Goal: Task Accomplishment & Management: Manage account settings

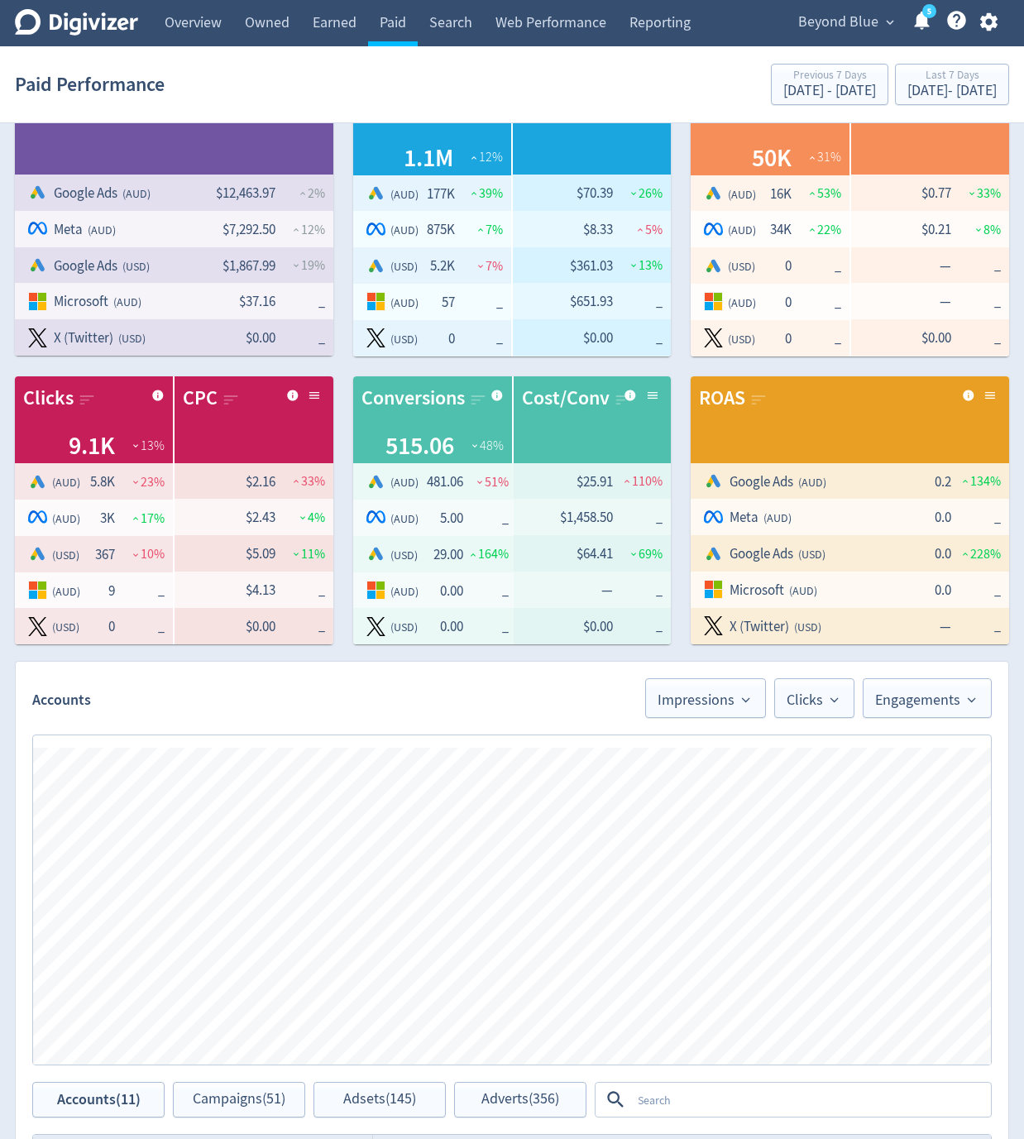
scroll to position [50, 0]
click at [996, 26] on icon "button" at bounding box center [988, 22] width 22 height 22
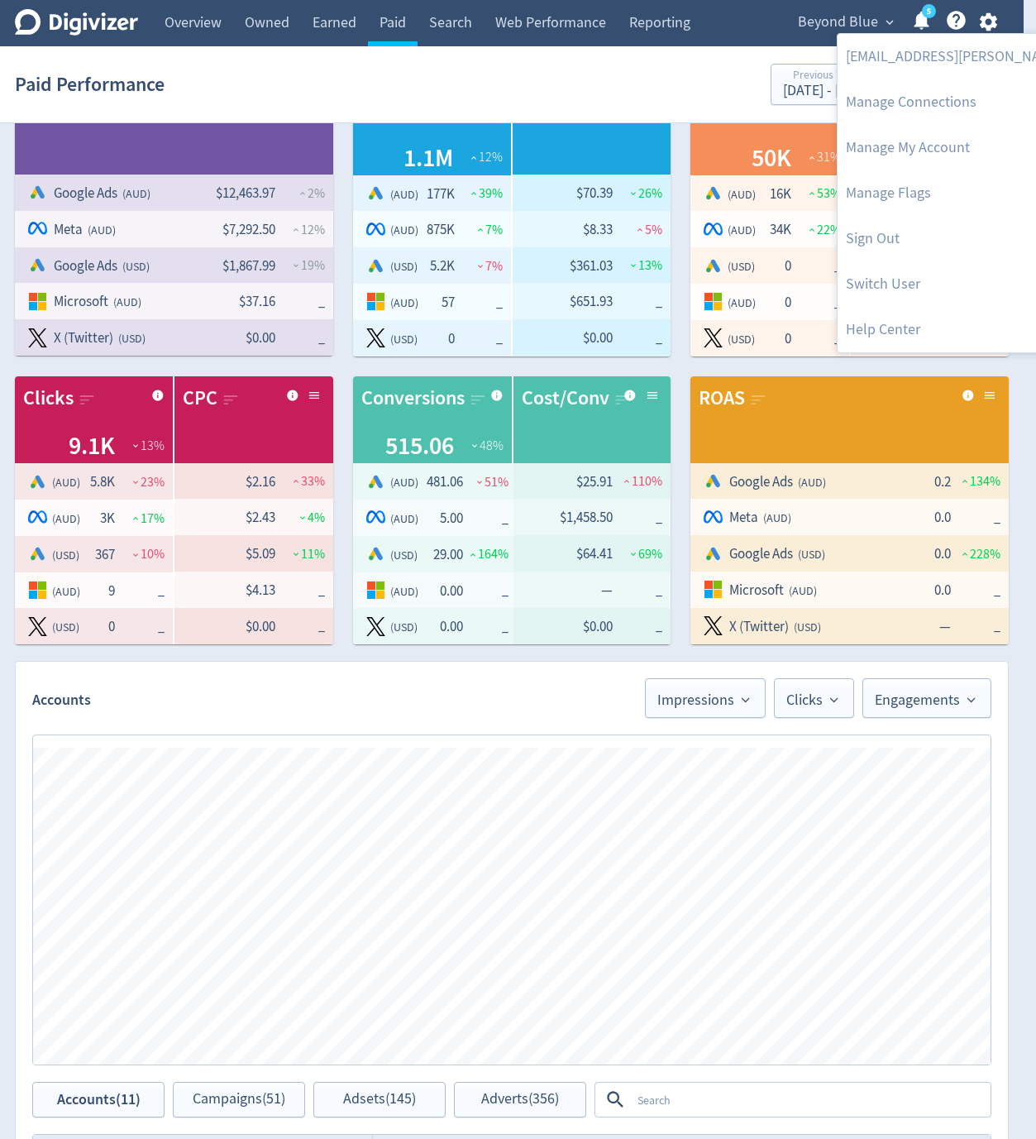
click at [452, 98] on div at bounding box center [518, 569] width 1036 height 1139
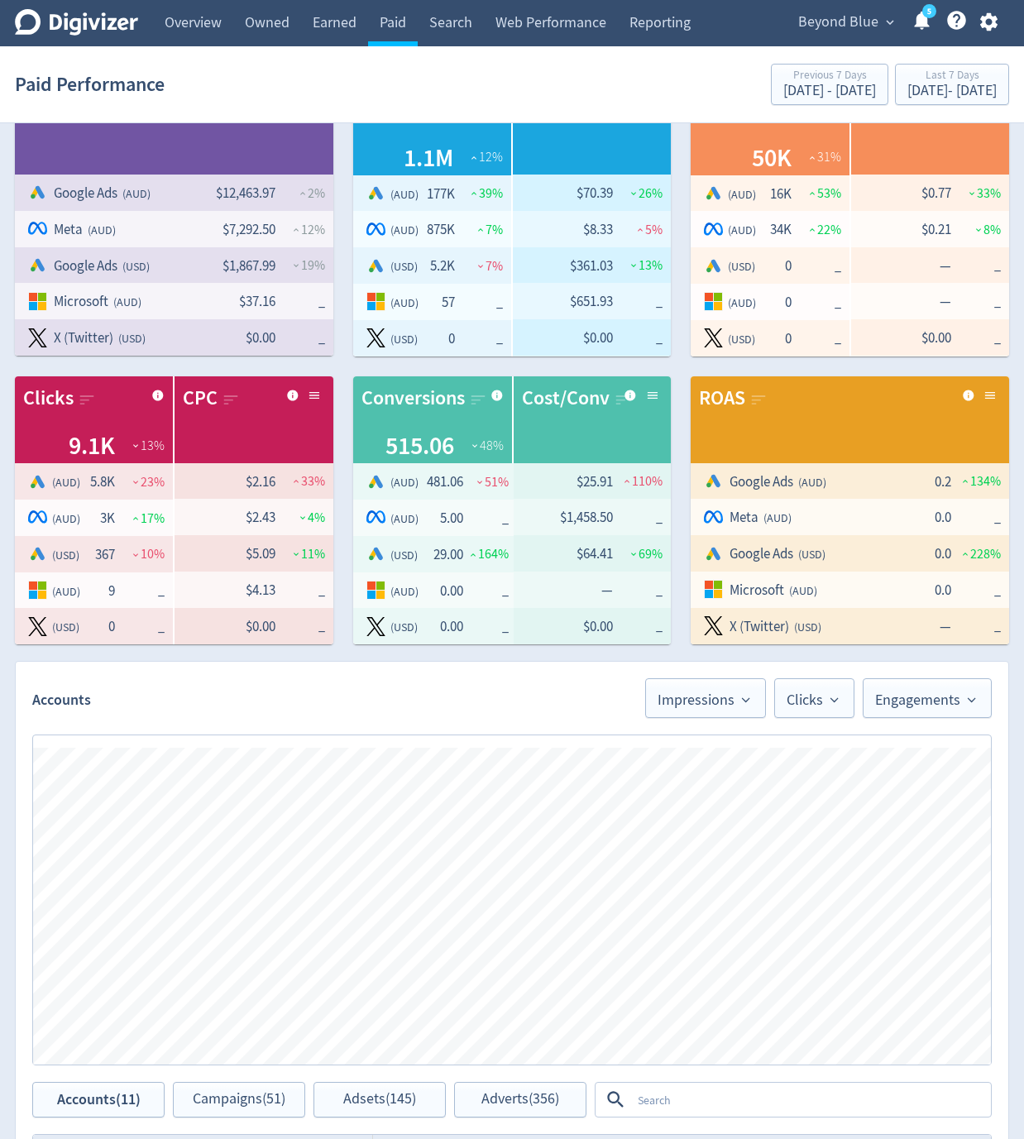
click at [411, 60] on div "Paid Performance Previous 7 Days [DATE] - [DATE] Last 7 Days [DATE] - [DATE]" at bounding box center [512, 84] width 994 height 53
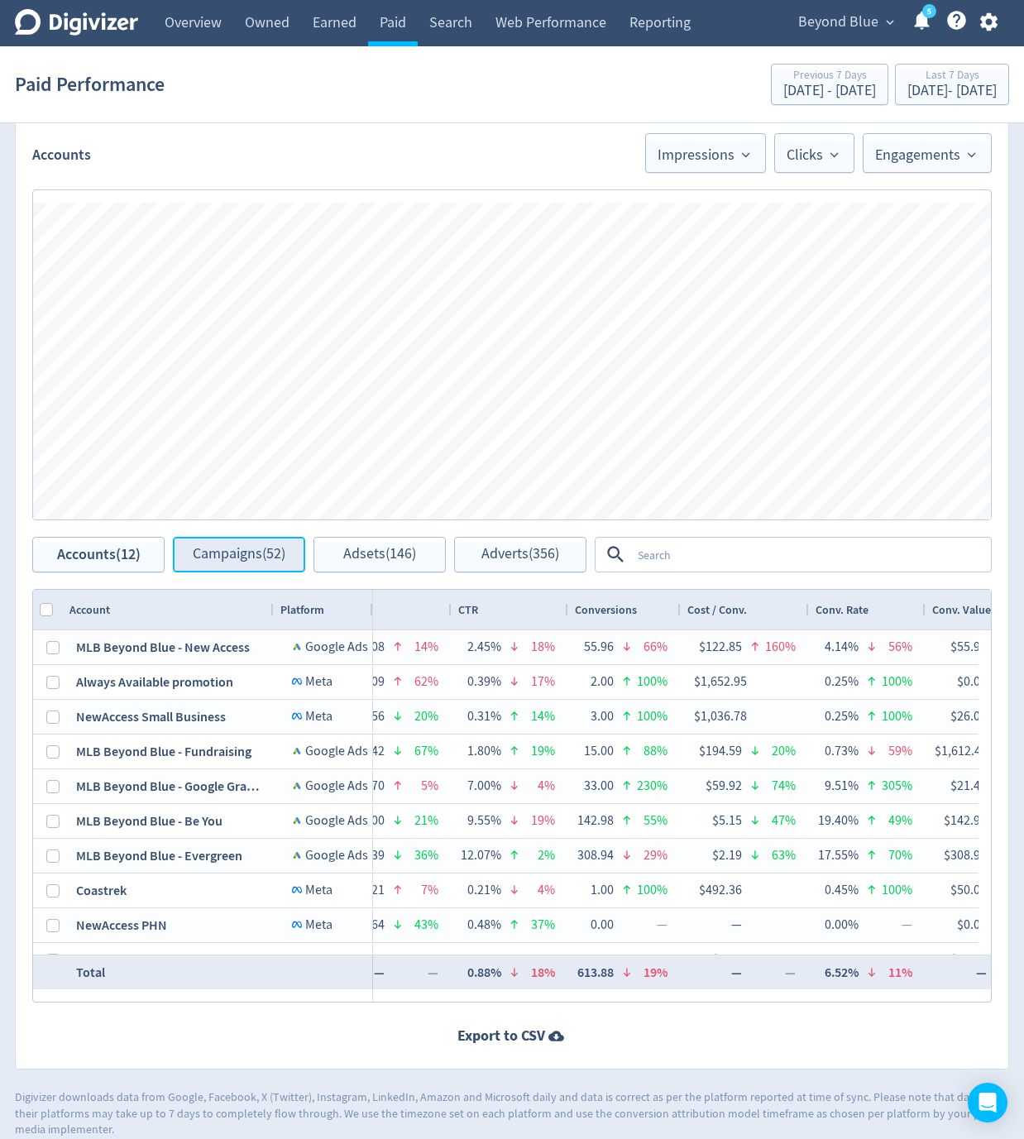
click at [251, 562] on button "Campaigns (52)" at bounding box center [239, 555] width 132 height 36
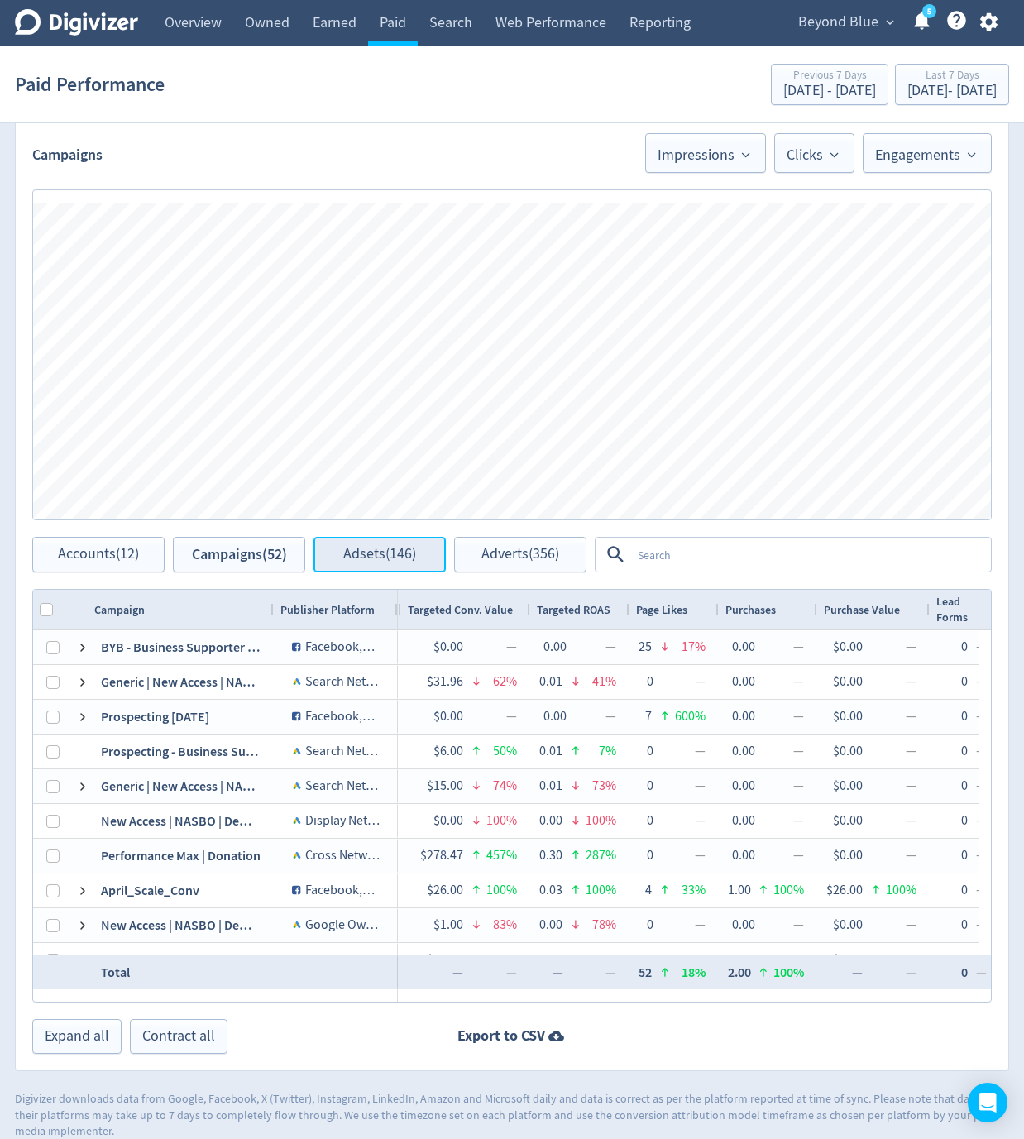
click at [370, 566] on button "Adsets (146)" at bounding box center [379, 555] width 132 height 36
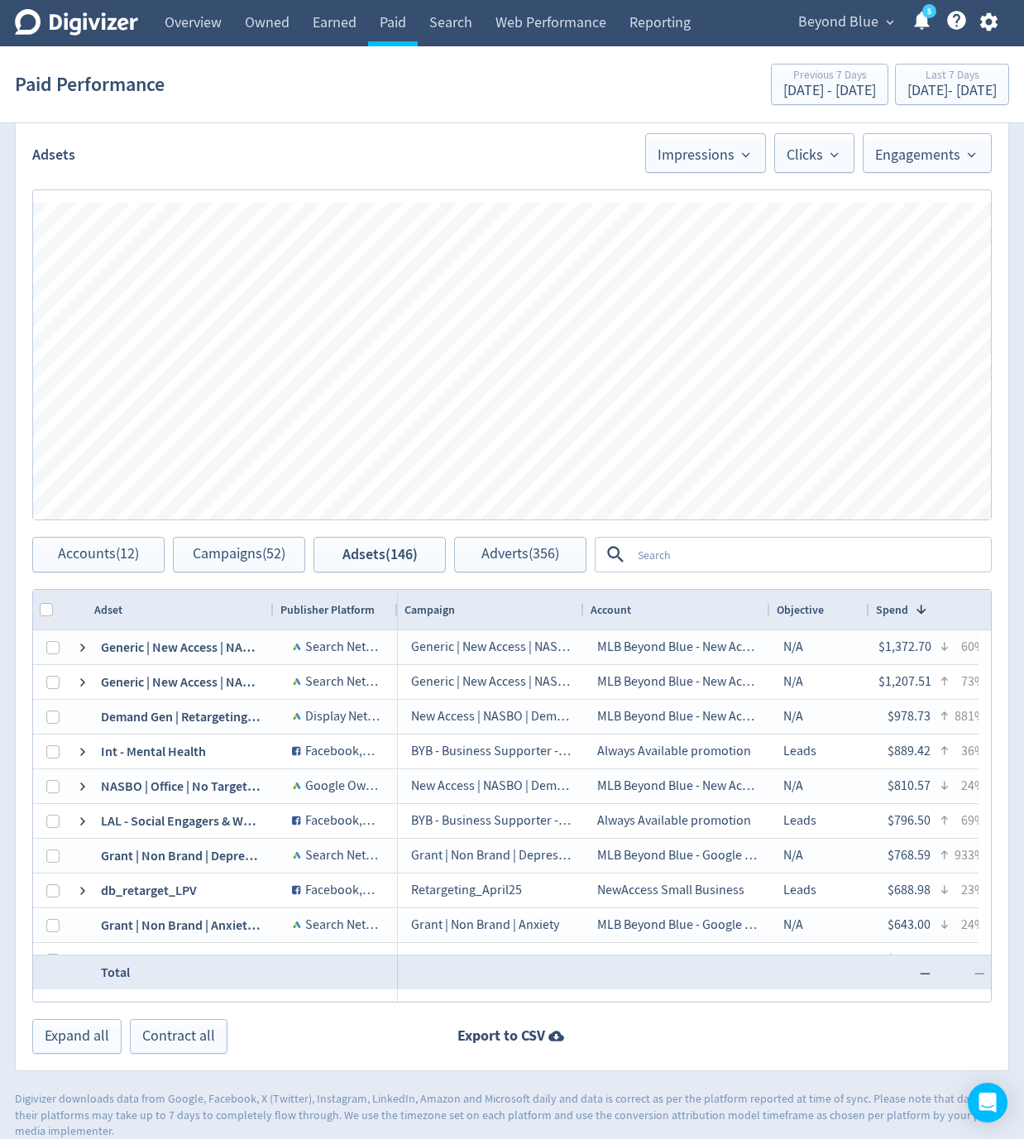
click at [399, 135] on div "Adsets Impressions Clicks Engagements" at bounding box center [512, 145] width 992 height 56
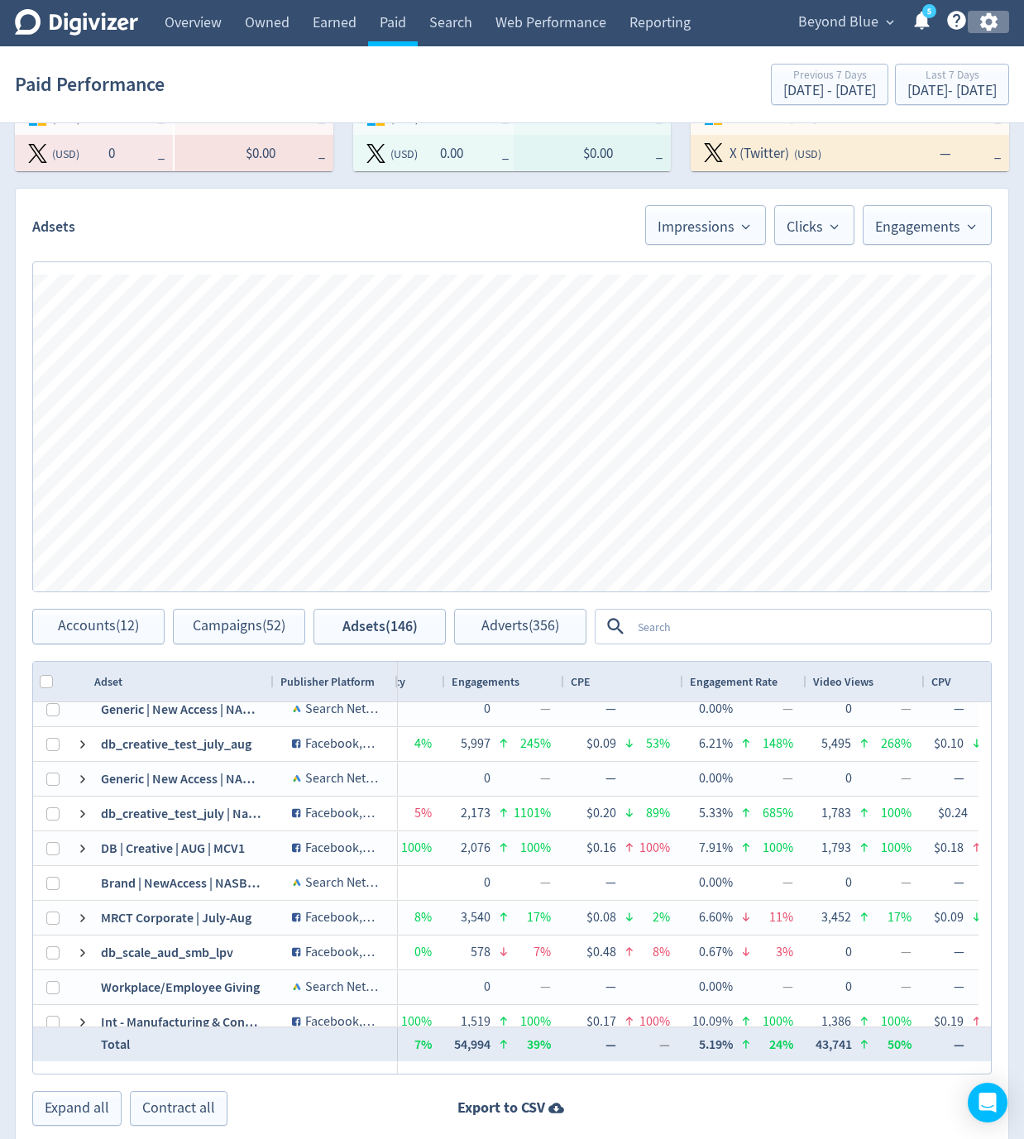
click at [994, 24] on icon "button" at bounding box center [987, 22] width 17 height 18
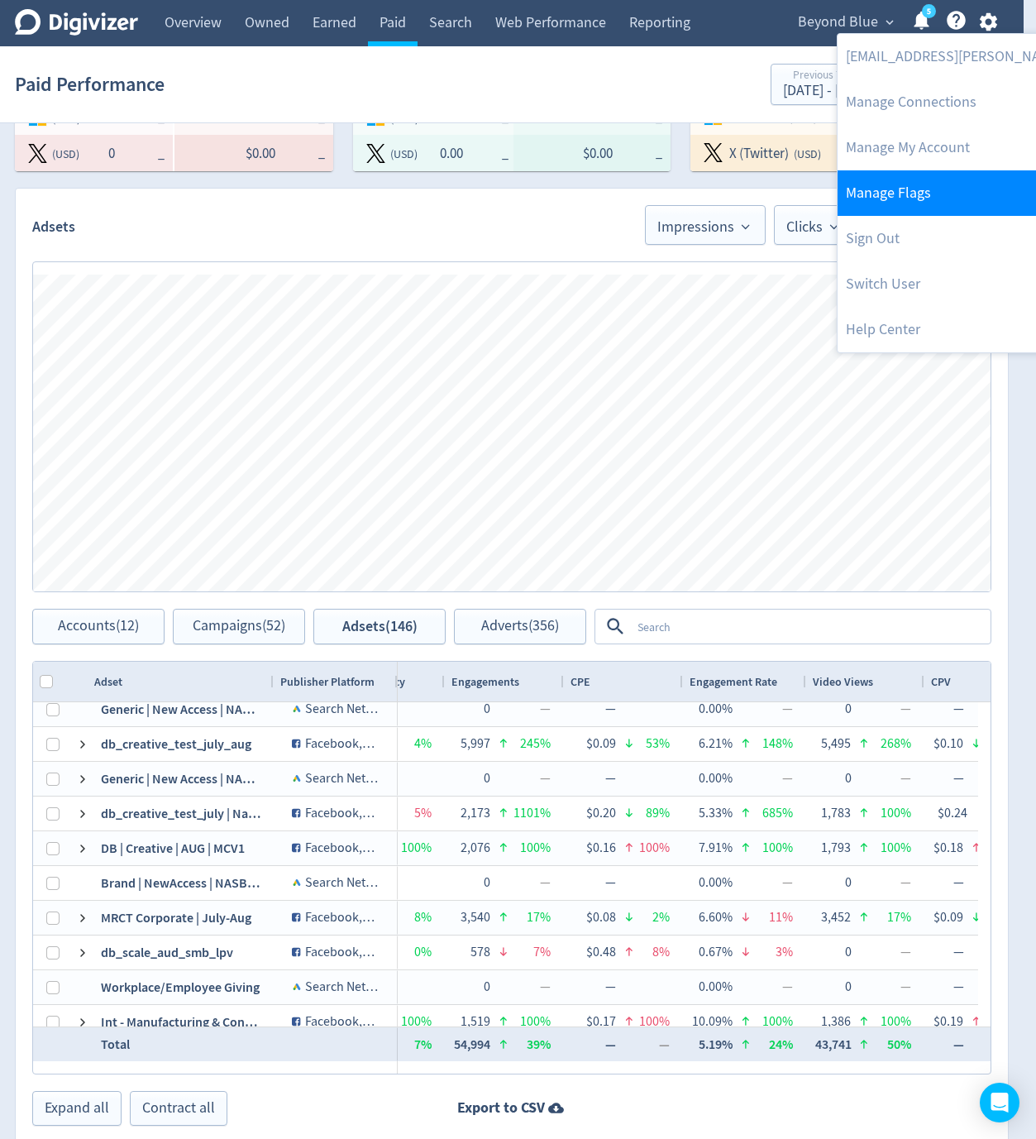
click at [915, 193] on link "Manage Flags" at bounding box center [1006, 192] width 337 height 45
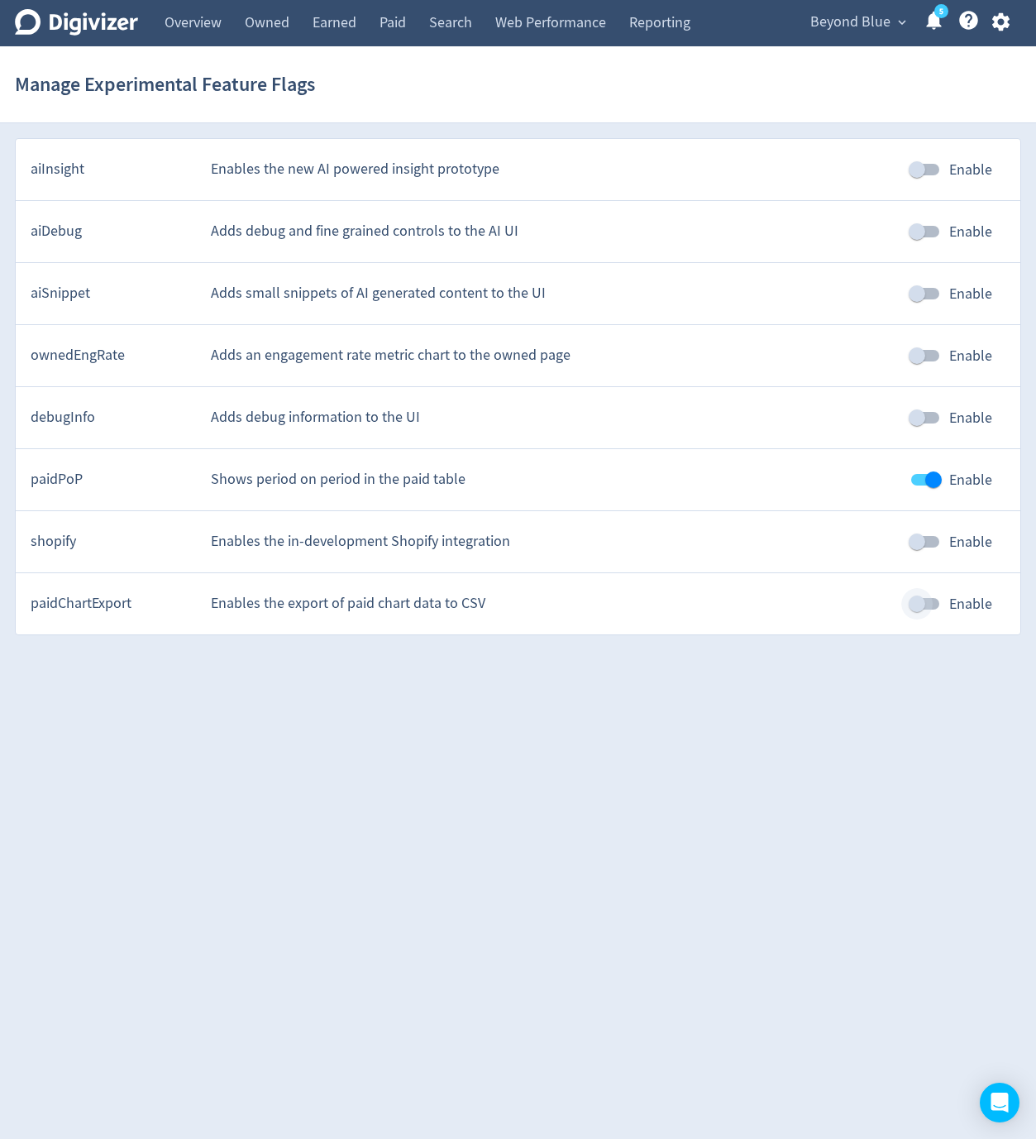
click at [917, 611] on input "Enable" at bounding box center [917, 603] width 94 height 31
checkbox input "true"
click at [391, 27] on link "Paid" at bounding box center [393, 23] width 50 height 46
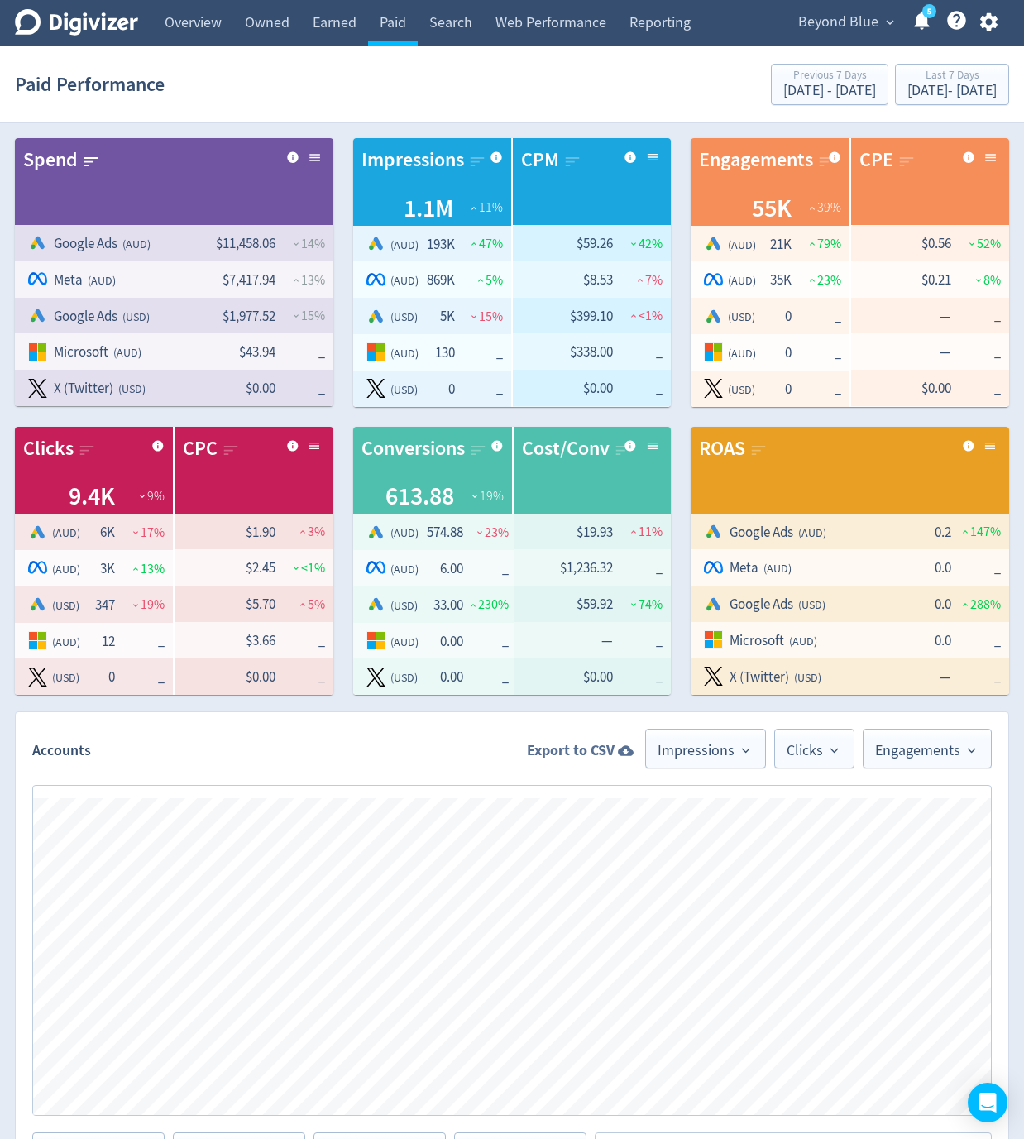
click at [580, 755] on strong "Export to CSV" at bounding box center [571, 750] width 88 height 21
click at [395, 50] on section "Paid Performance Previous 7 Days Jul 30, 2025 - Aug 5, 2025 Last 7 Days Aug 6, …" at bounding box center [512, 84] width 1024 height 77
